Goal: Book appointment/travel/reservation

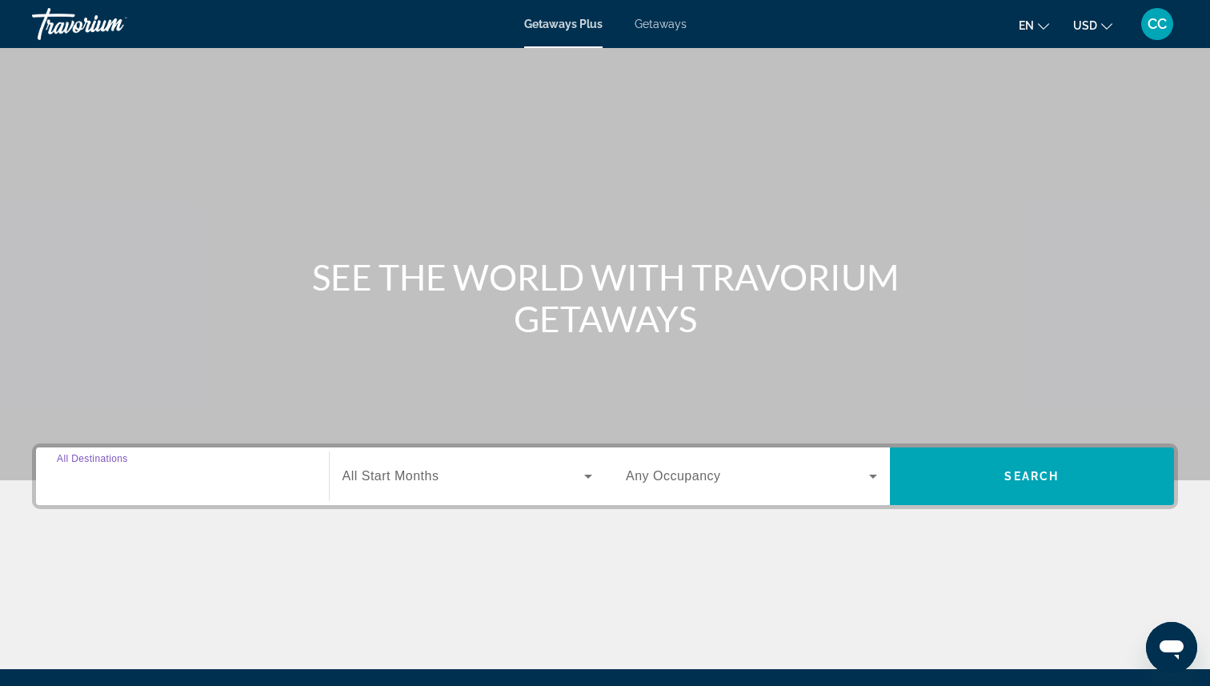
click at [226, 476] on input "Destination All Destinations" at bounding box center [182, 476] width 251 height 19
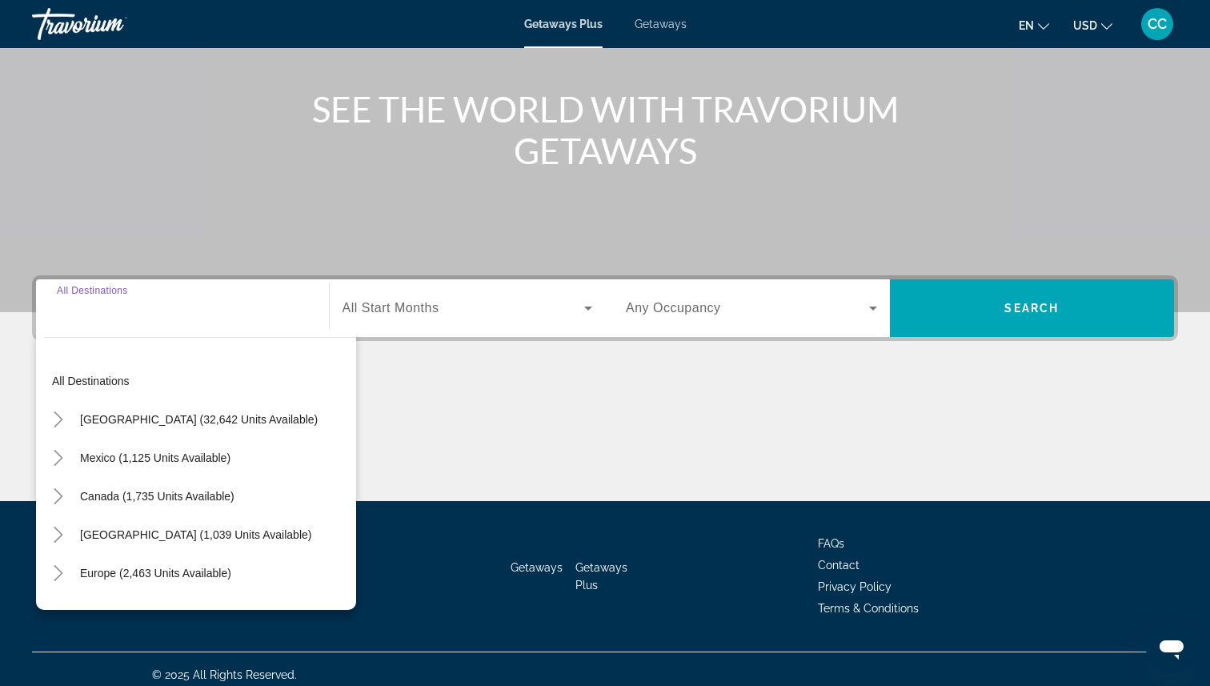
scroll to position [179, 0]
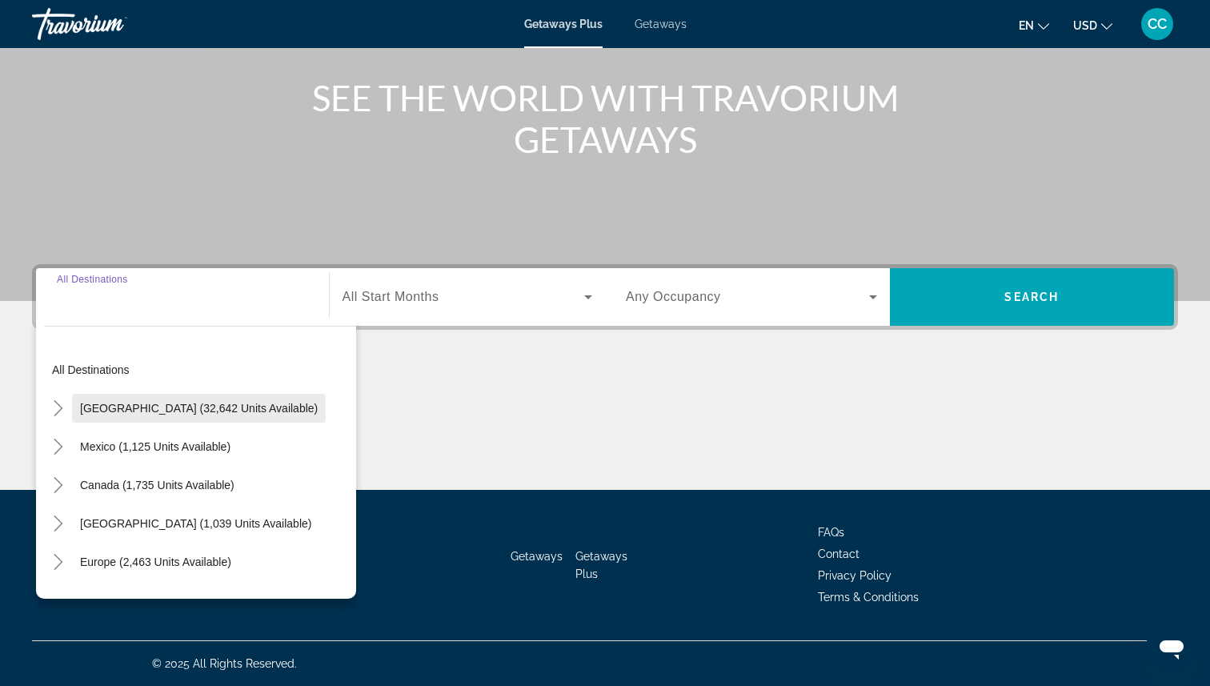
click at [118, 410] on span "[GEOGRAPHIC_DATA] (32,642 units available)" at bounding box center [199, 408] width 238 height 13
type input "**********"
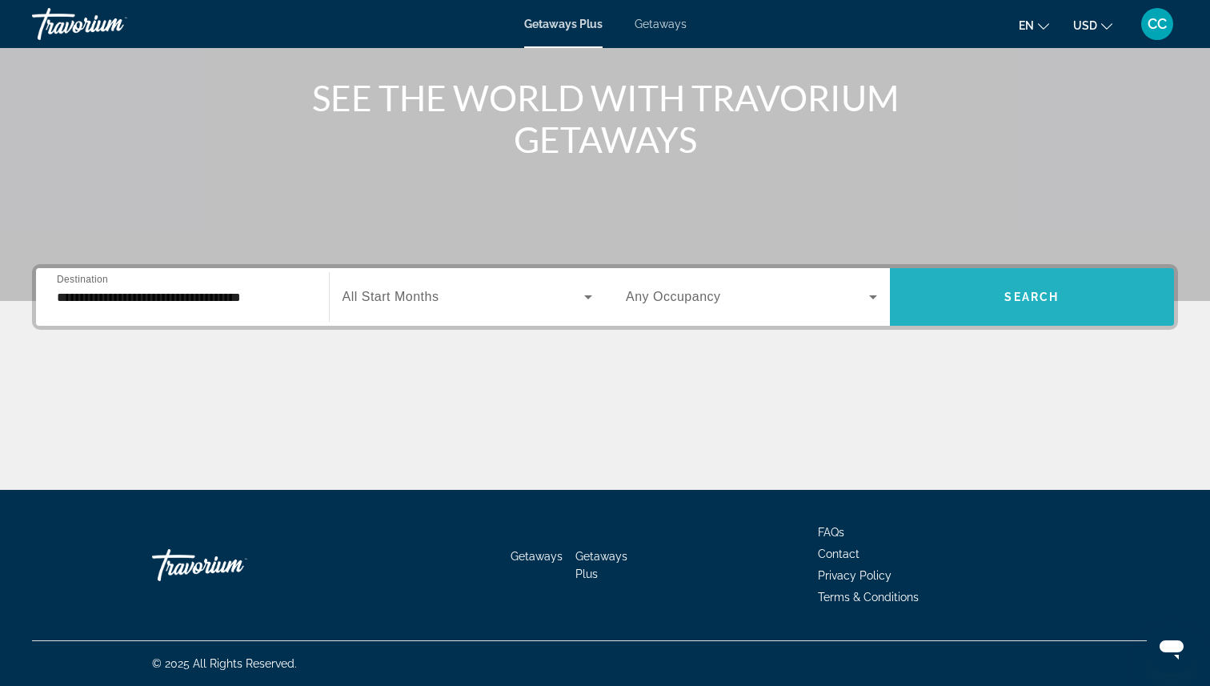
click at [1047, 295] on span "Search" at bounding box center [1031, 297] width 54 height 13
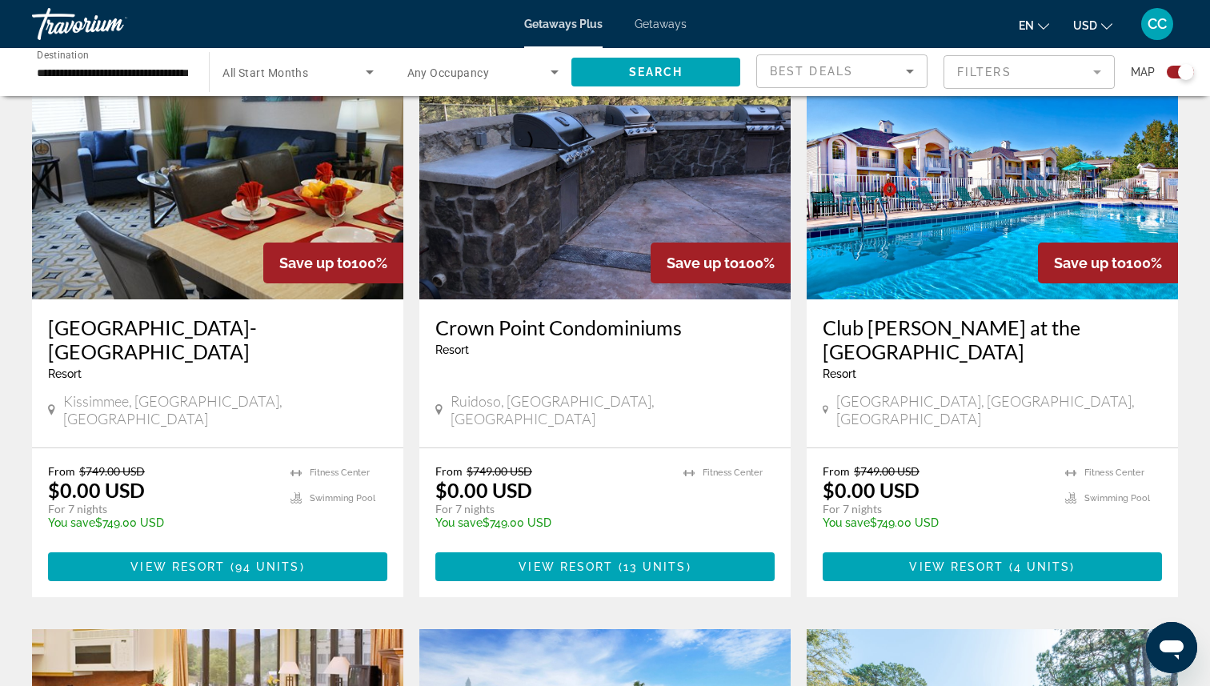
scroll to position [610, 0]
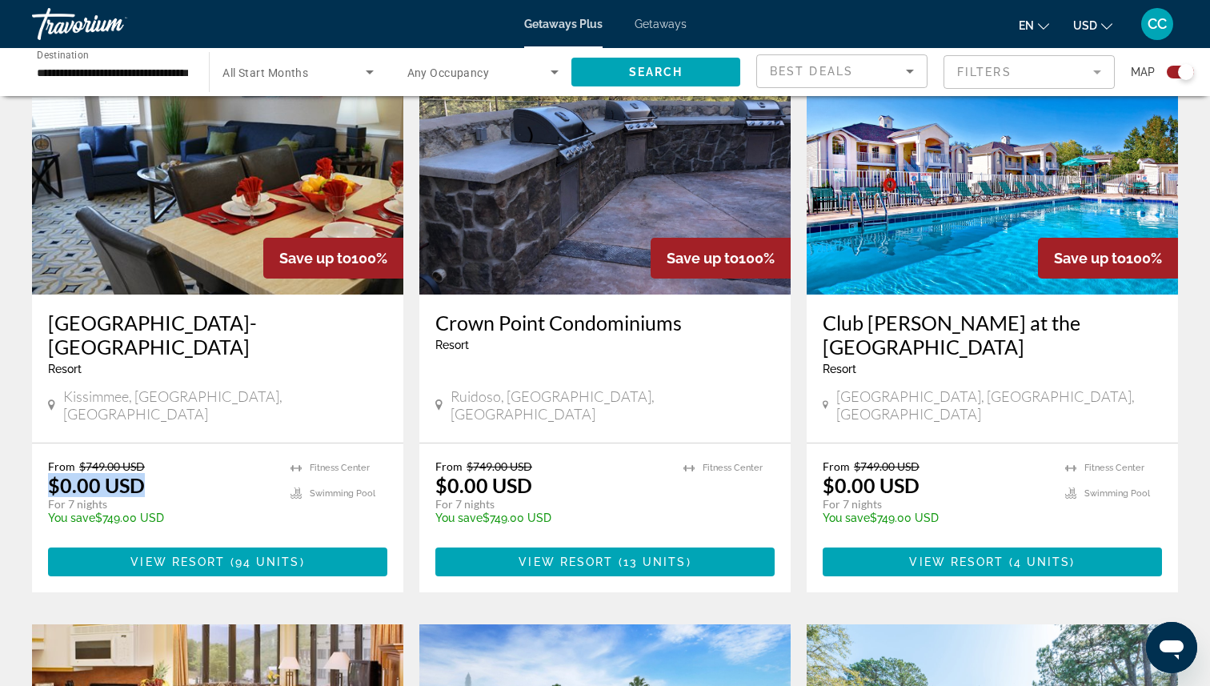
drag, startPoint x: 158, startPoint y: 440, endPoint x: 40, endPoint y: 443, distance: 117.7
click at [40, 443] on div "From $749.00 USD $0.00 USD For 7 nights You save $749.00 USD temp 4.6 [GEOGRAPH…" at bounding box center [217, 517] width 371 height 149
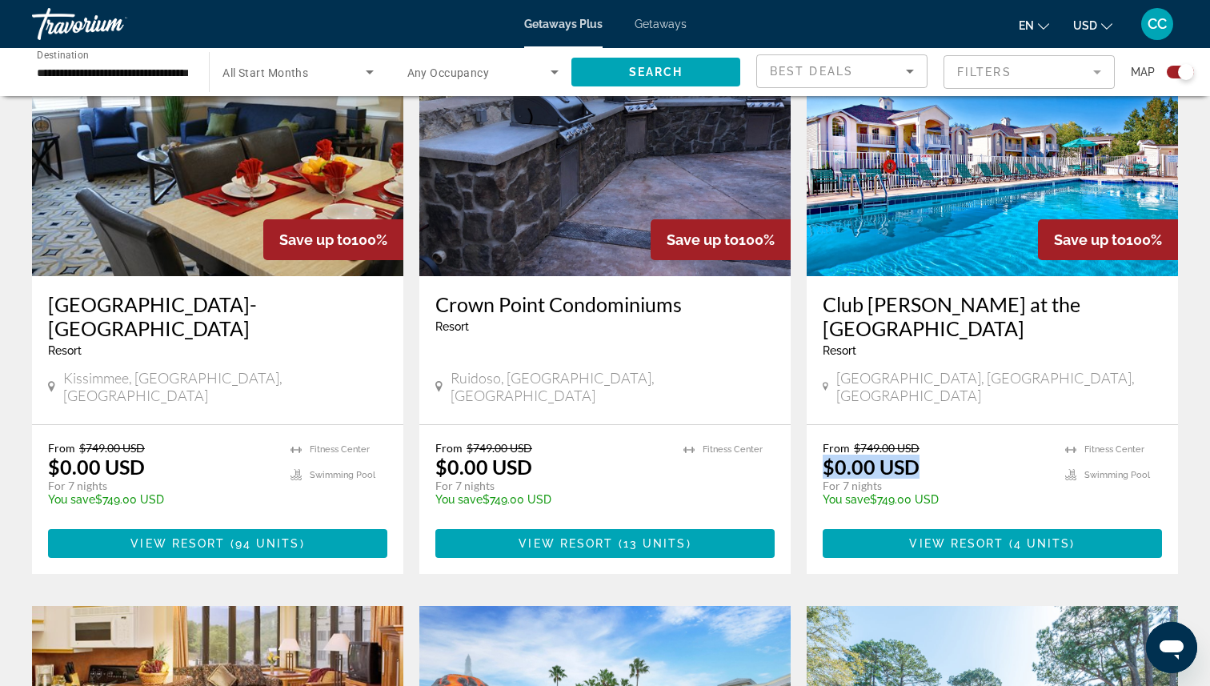
drag, startPoint x: 930, startPoint y: 419, endPoint x: 823, endPoint y: 419, distance: 107.2
click at [823, 441] on div "From $749.00 USD $0.00 USD For 7 nights You save $749.00 USD temp" at bounding box center [936, 479] width 226 height 76
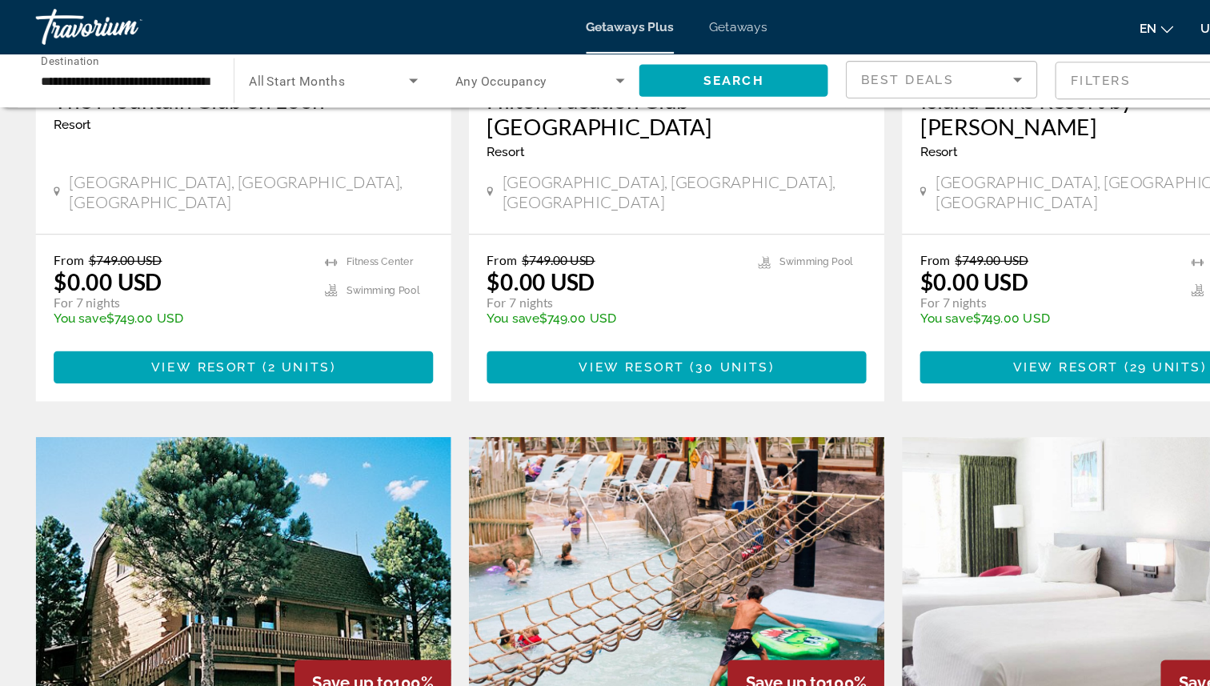
scroll to position [1418, 0]
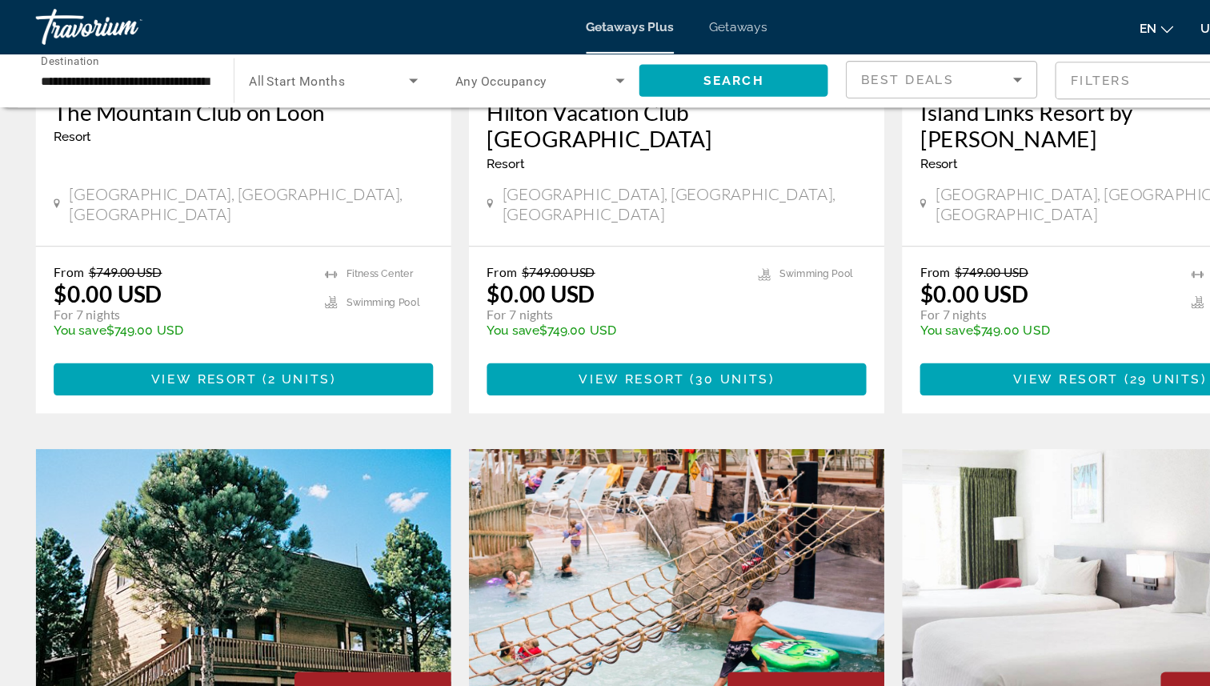
click at [487, 71] on span "Any Occupancy" at bounding box center [448, 72] width 82 height 13
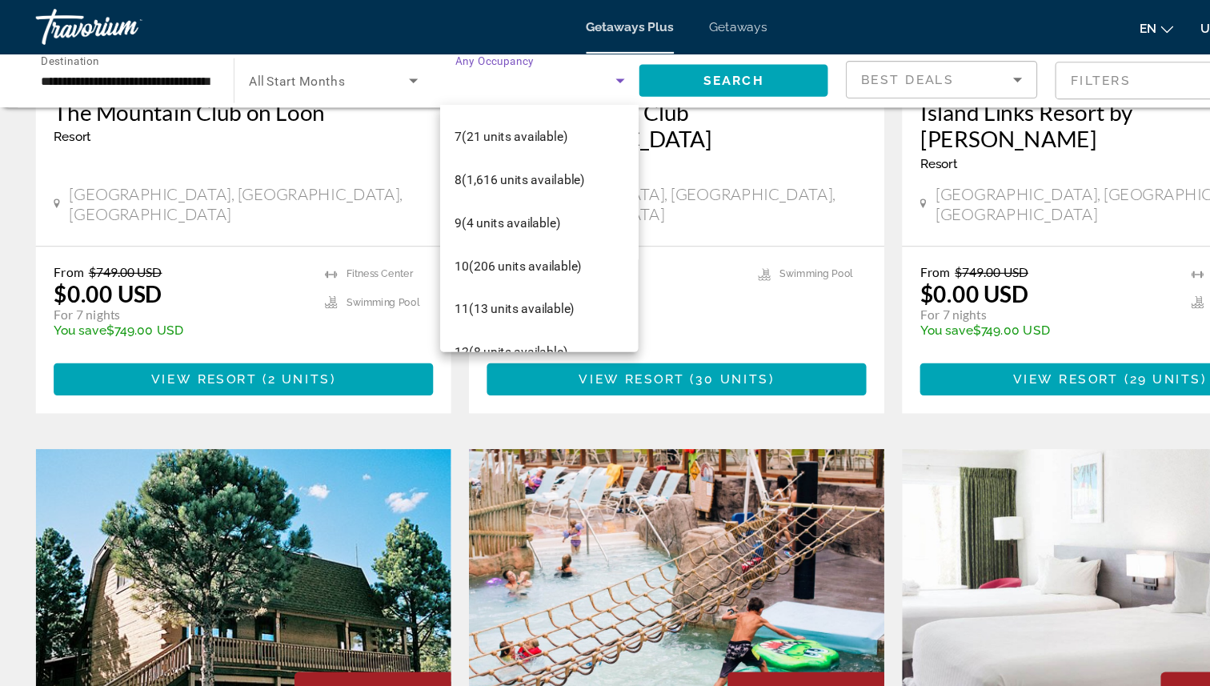
scroll to position [254, 0]
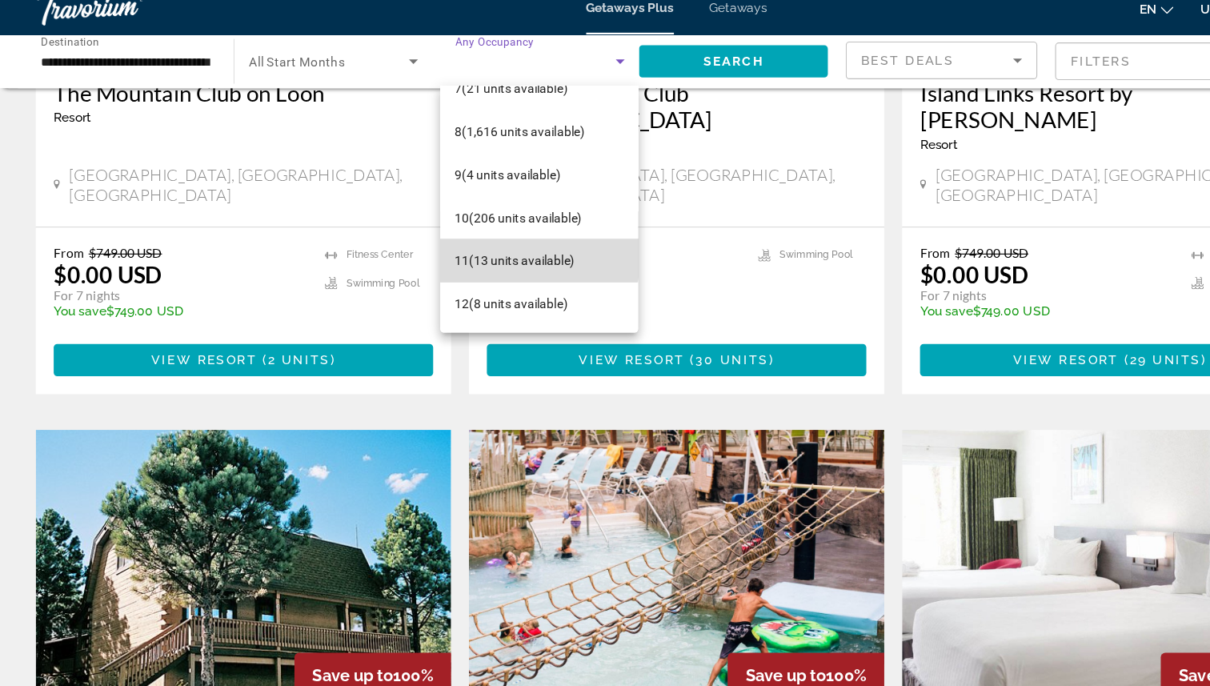
click at [460, 246] on span "11 (13 units available)" at bounding box center [460, 250] width 107 height 19
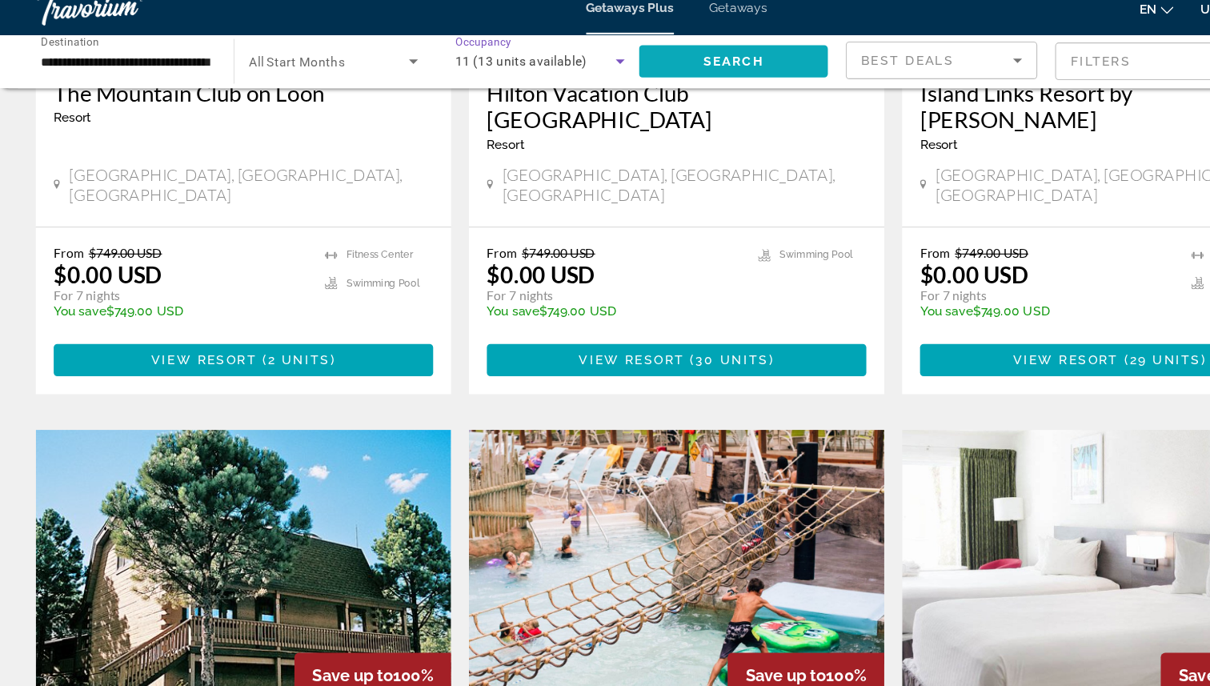
click at [667, 73] on span "Search" at bounding box center [656, 72] width 54 height 13
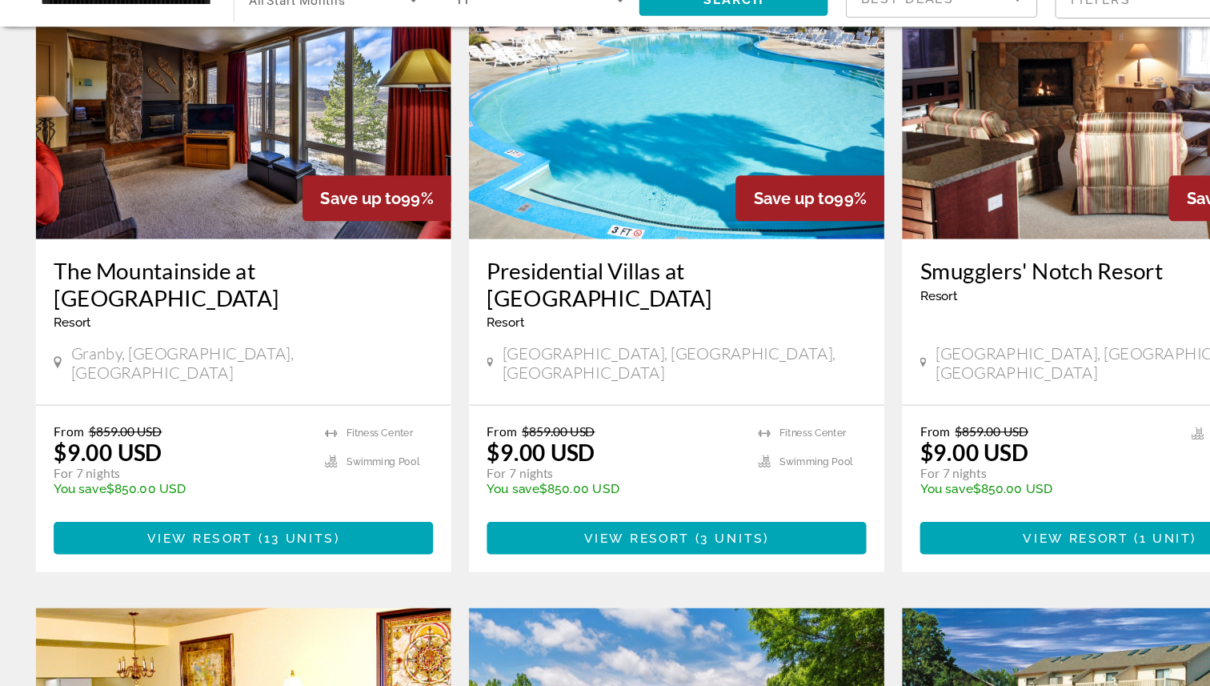
scroll to position [622, 0]
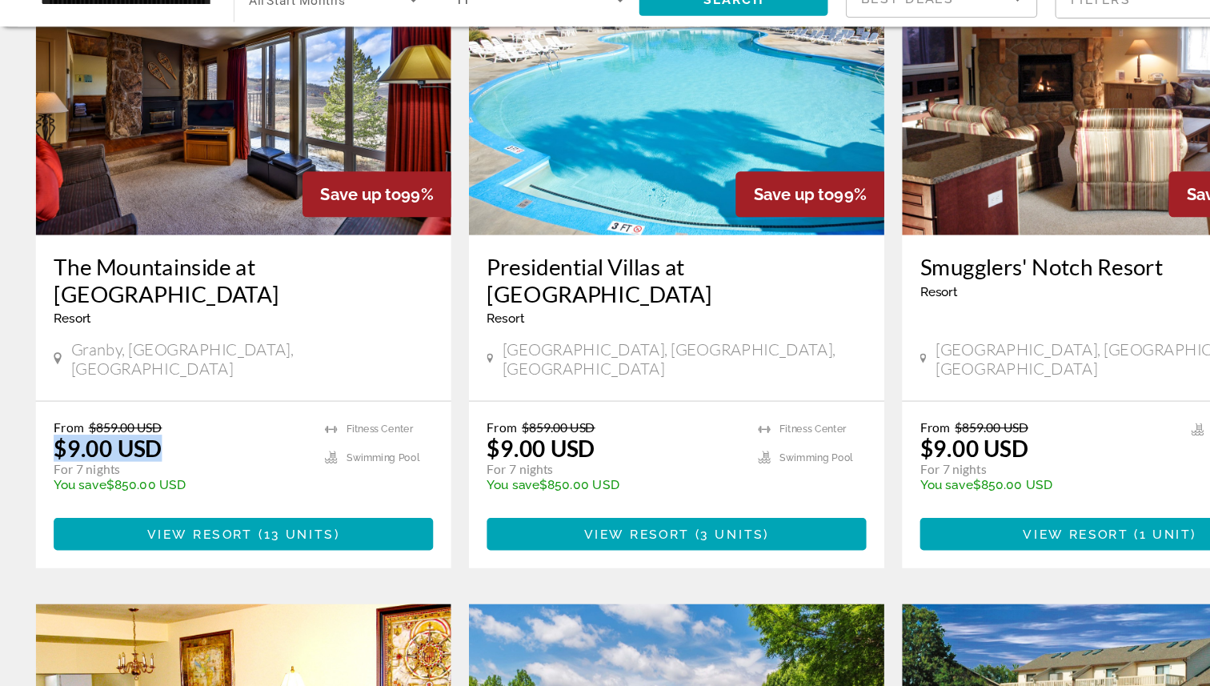
drag, startPoint x: 156, startPoint y: 450, endPoint x: 44, endPoint y: 447, distance: 112.1
click at [44, 447] on div "From $859.00 USD $9.00 USD For 7 nights You save $850.00 USD temp 4.2 [GEOGRAPH…" at bounding box center [217, 505] width 371 height 149
drag, startPoint x: 107, startPoint y: 479, endPoint x: 50, endPoint y: 479, distance: 57.6
click at [50, 485] on p "For 7 nights" at bounding box center [161, 492] width 226 height 14
drag, startPoint x: 603, startPoint y: 388, endPoint x: 442, endPoint y: 385, distance: 160.9
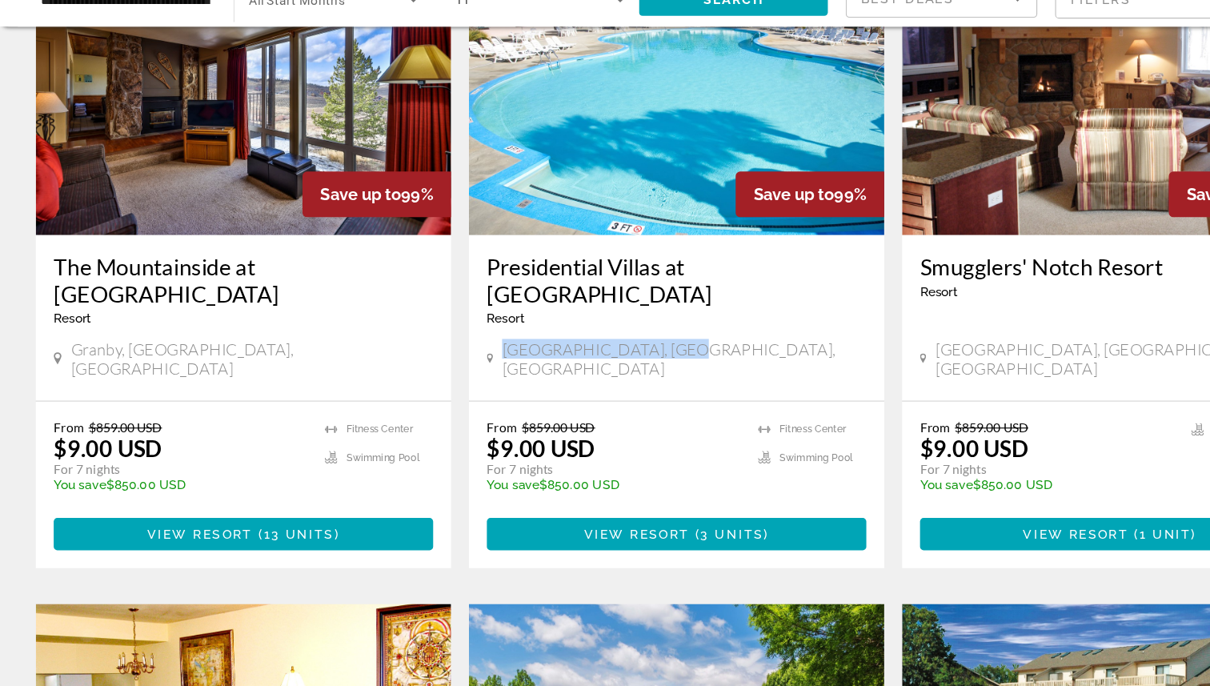
click at [442, 385] on div "[GEOGRAPHIC_DATA], [GEOGRAPHIC_DATA], [GEOGRAPHIC_DATA]" at bounding box center [604, 392] width 339 height 35
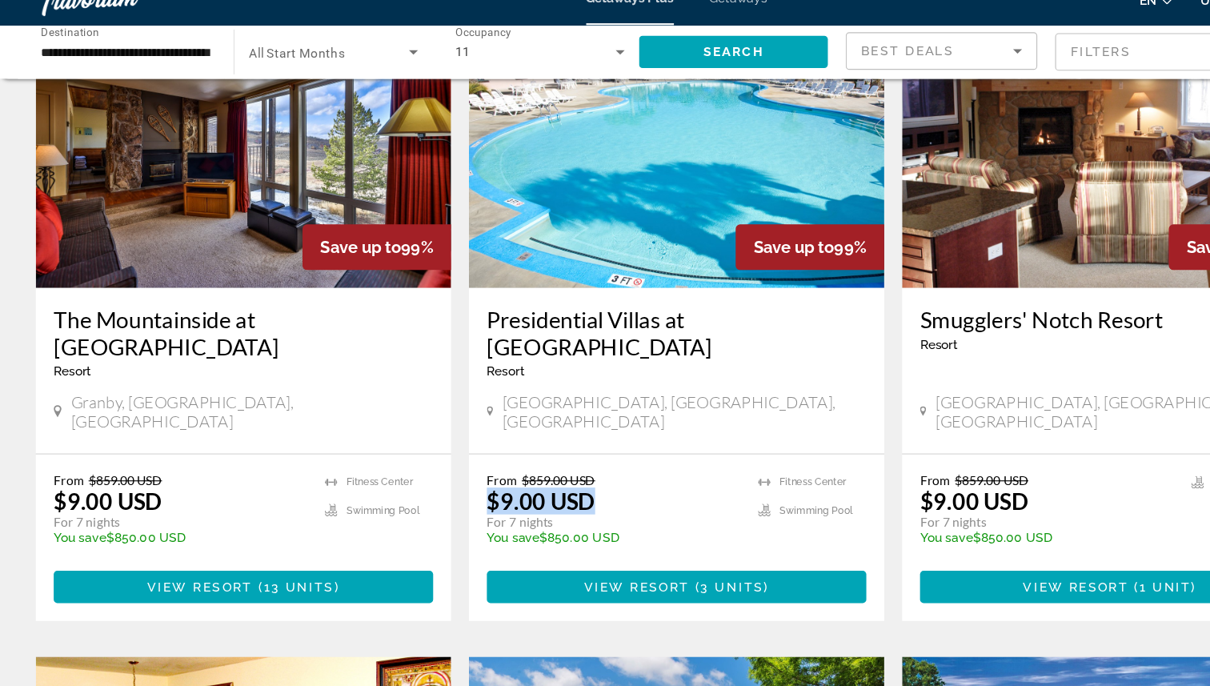
drag, startPoint x: 541, startPoint y: 459, endPoint x: 432, endPoint y: 462, distance: 108.9
click at [432, 462] on div "From $859.00 USD $9.00 USD For 7 nights You save $850.00 USD temp 4.1 [GEOGRAPH…" at bounding box center [604, 506] width 371 height 149
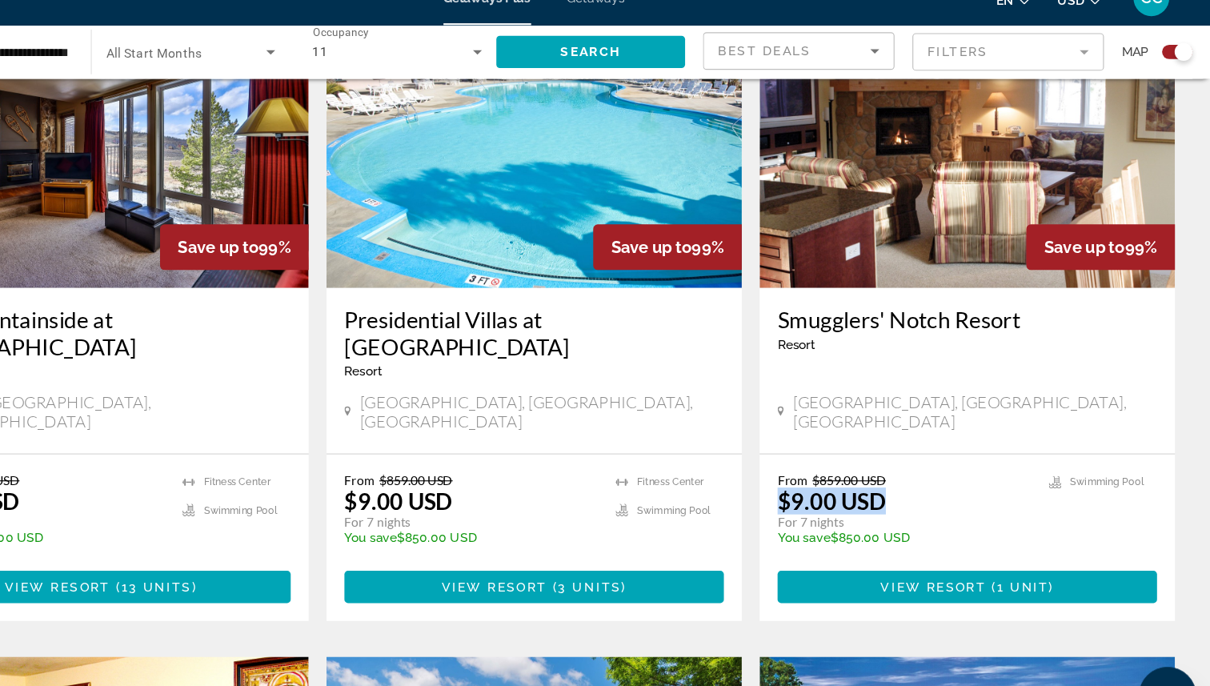
drag, startPoint x: 918, startPoint y: 463, endPoint x: 812, endPoint y: 462, distance: 106.4
click at [812, 462] on div "From $859.00 USD $9.00 USD For 7 nights You save $850.00 USD temp 4.4 [GEOGRAPH…" at bounding box center [992, 506] width 371 height 149
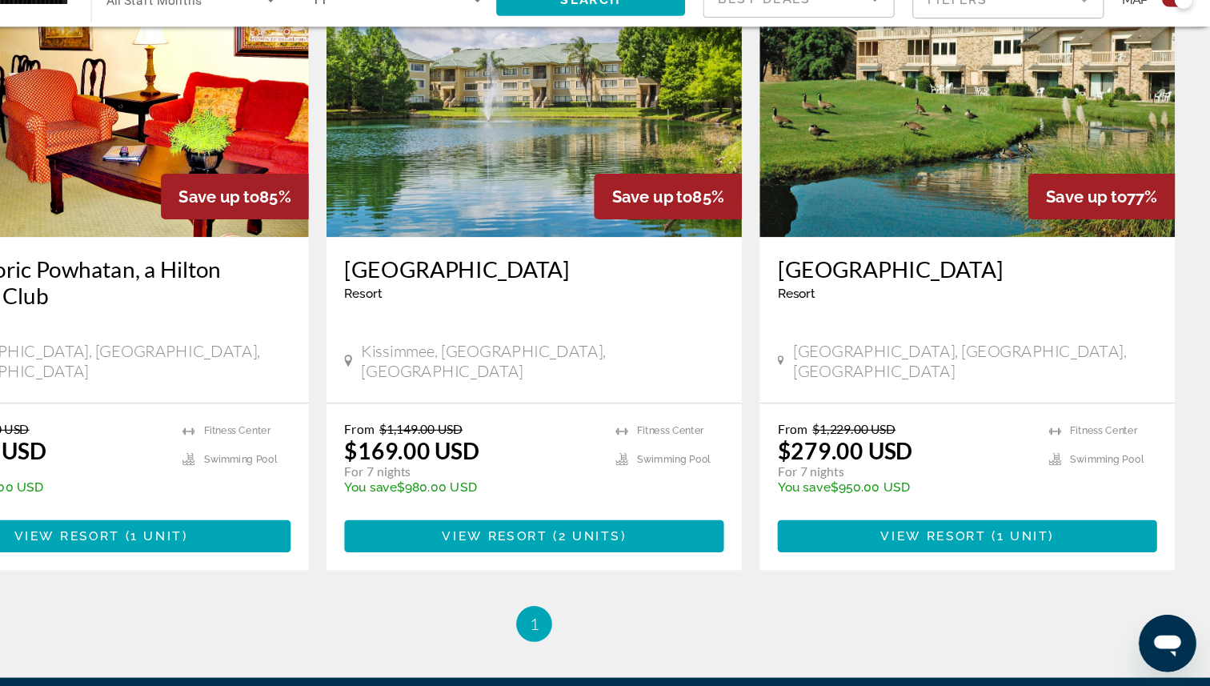
scroll to position [1207, 0]
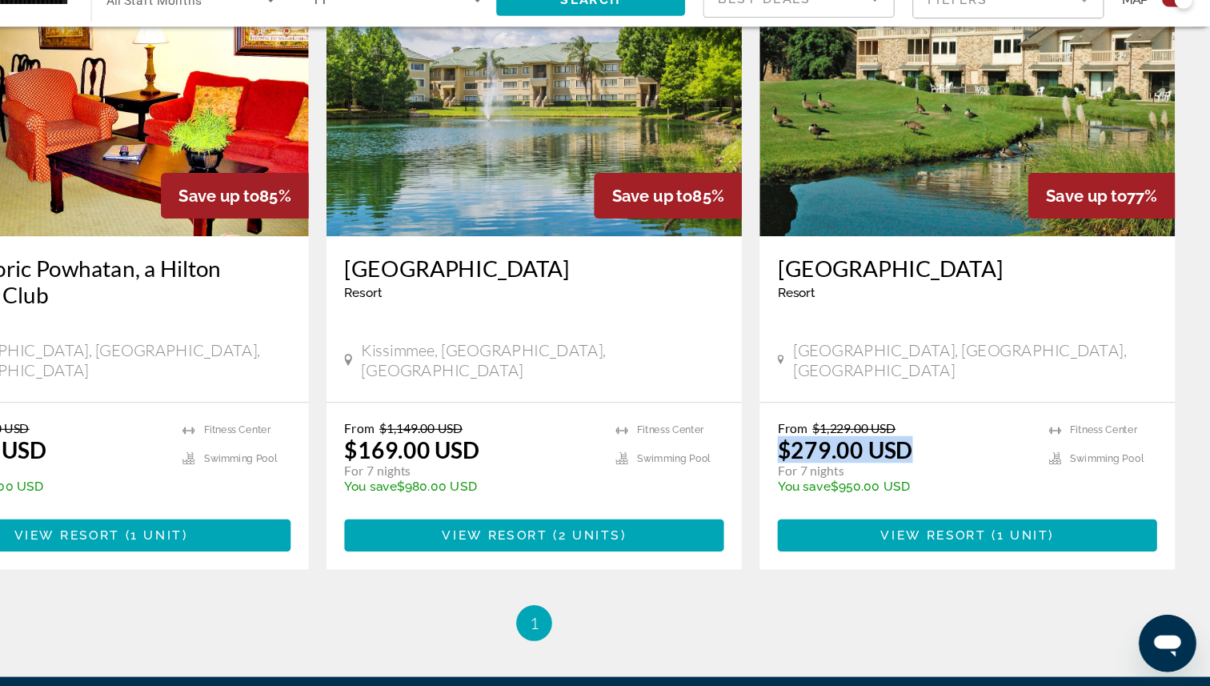
drag, startPoint x: 949, startPoint y: 444, endPoint x: 821, endPoint y: 443, distance: 128.1
click at [821, 443] on div "From $1,229.00 USD $279.00 USD For 7 nights You save $950.00 USD temp 4.1 [GEOG…" at bounding box center [992, 506] width 371 height 149
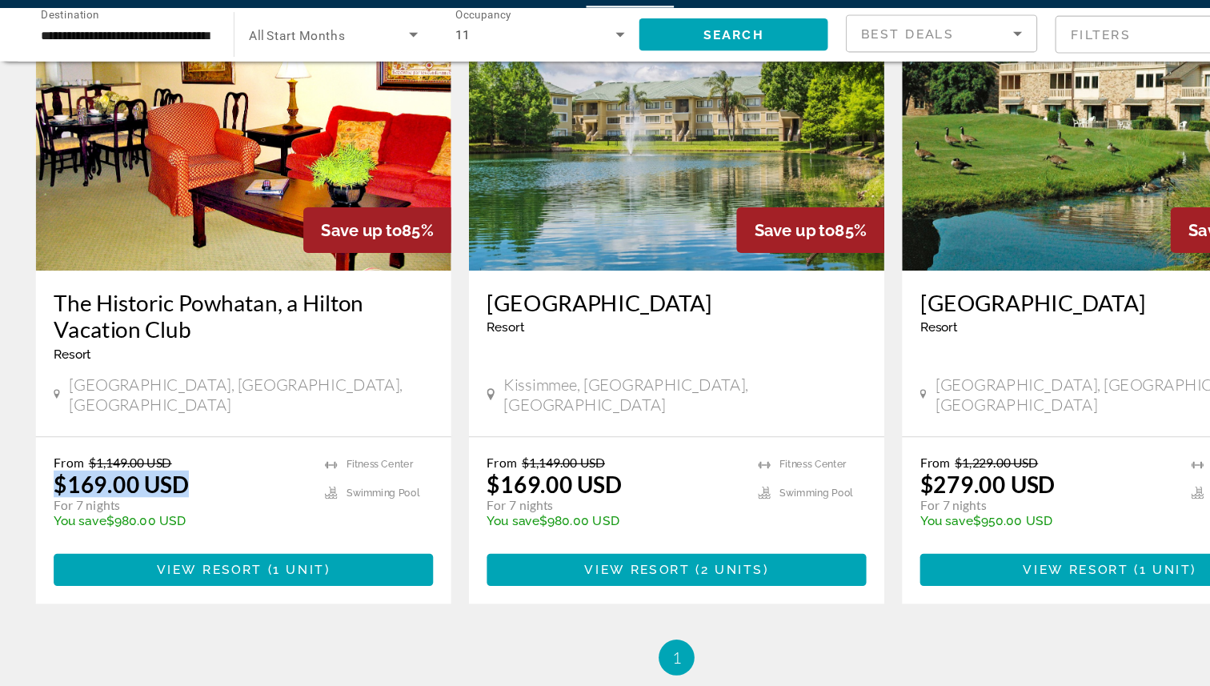
drag, startPoint x: 180, startPoint y: 436, endPoint x: 24, endPoint y: 438, distance: 156.1
click at [24, 438] on app-exchanges-search-item "Save up to 85% The Historic Powhatan, a Hilton Vacation Club Resort - This is a…" at bounding box center [217, 304] width 387 height 554
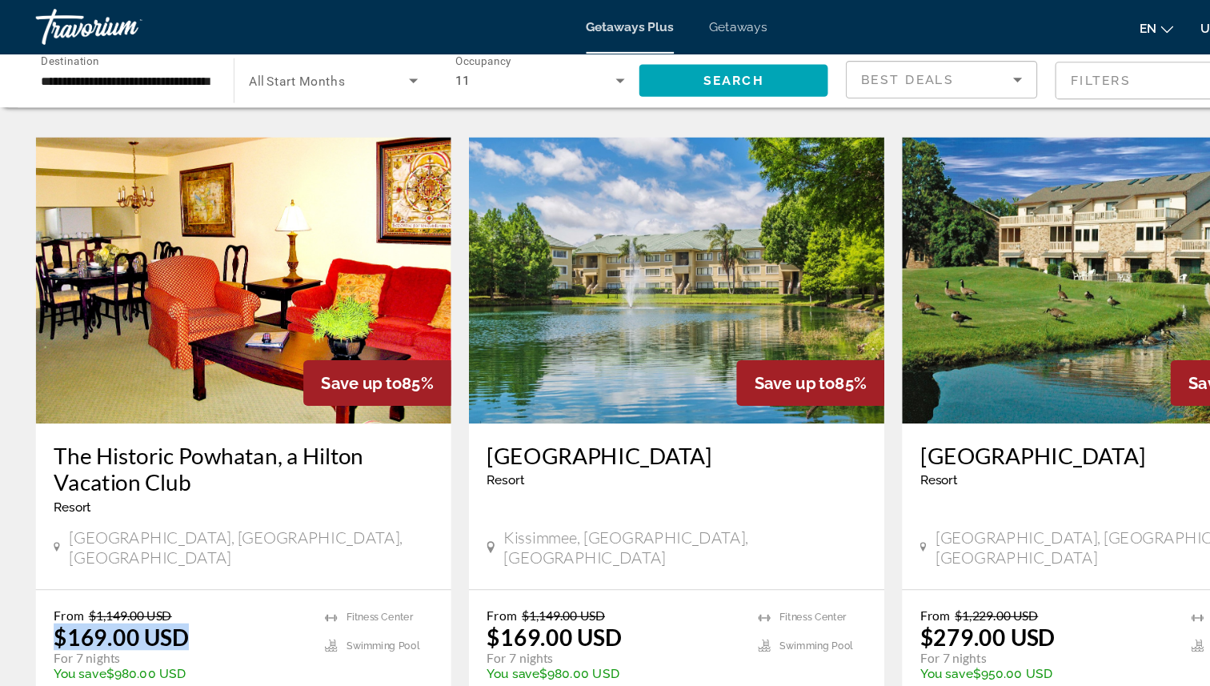
scroll to position [1112, 0]
